Goal: Navigation & Orientation: Find specific page/section

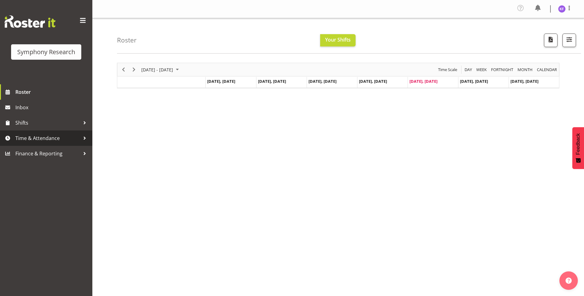
click at [60, 139] on span "Time & Attendance" at bounding box center [47, 138] width 65 height 9
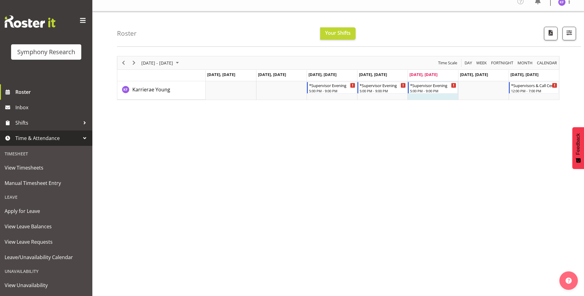
scroll to position [8, 0]
click at [184, 159] on div "[DATE] - [DATE] [DATE] Day Week Fortnight Month calendar Month Agenda Time Scal…" at bounding box center [350, 173] width 467 height 246
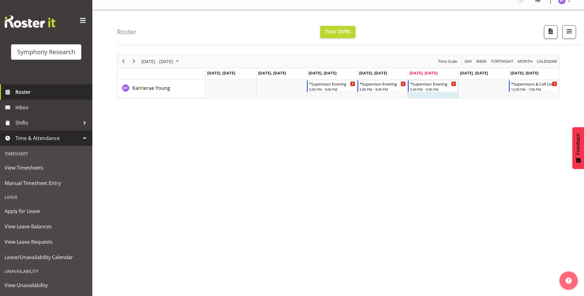
click at [39, 91] on span "Roster" at bounding box center [52, 91] width 74 height 9
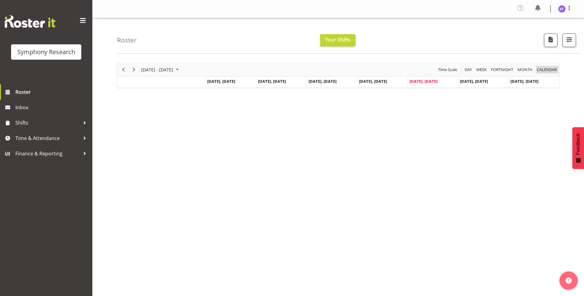
click at [552, 71] on span "calendar" at bounding box center [546, 70] width 21 height 8
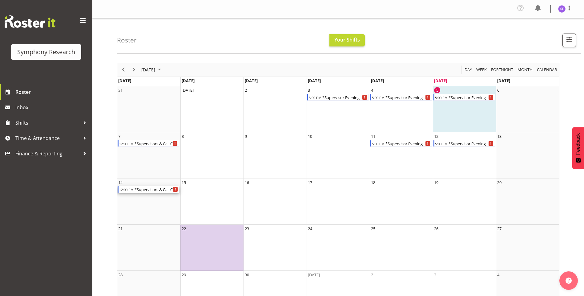
click at [158, 191] on div "*Supervisors & Call Centre Weekend" at bounding box center [156, 189] width 45 height 7
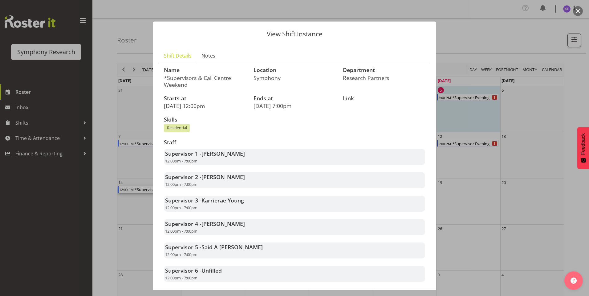
click at [449, 14] on div at bounding box center [294, 148] width 589 height 296
